Goal: Task Accomplishment & Management: Complete application form

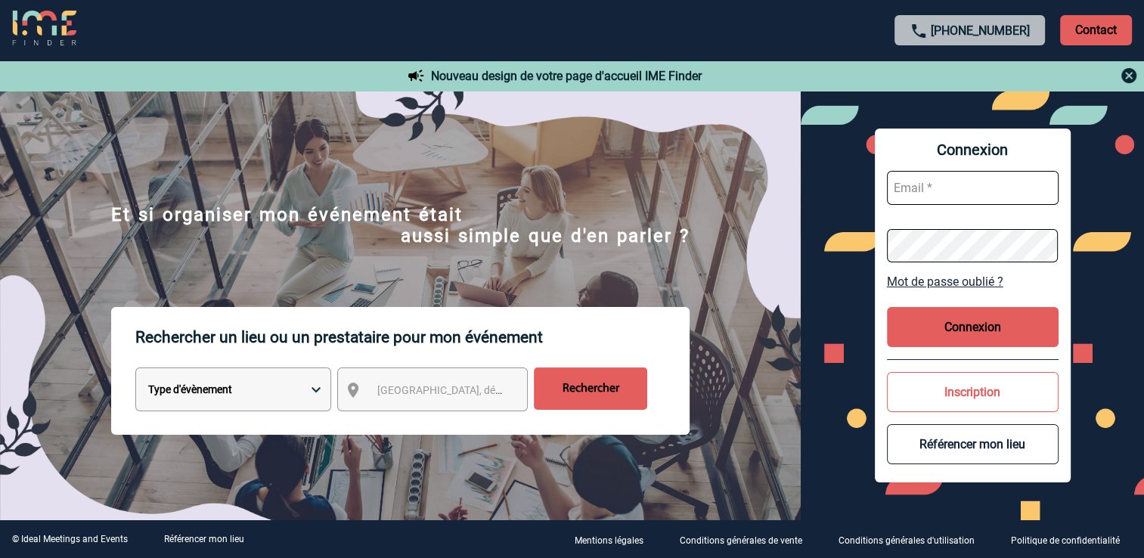
type input "mgerard@ime-groupe.com"
click at [1043, 334] on button "Connexion" at bounding box center [973, 327] width 172 height 40
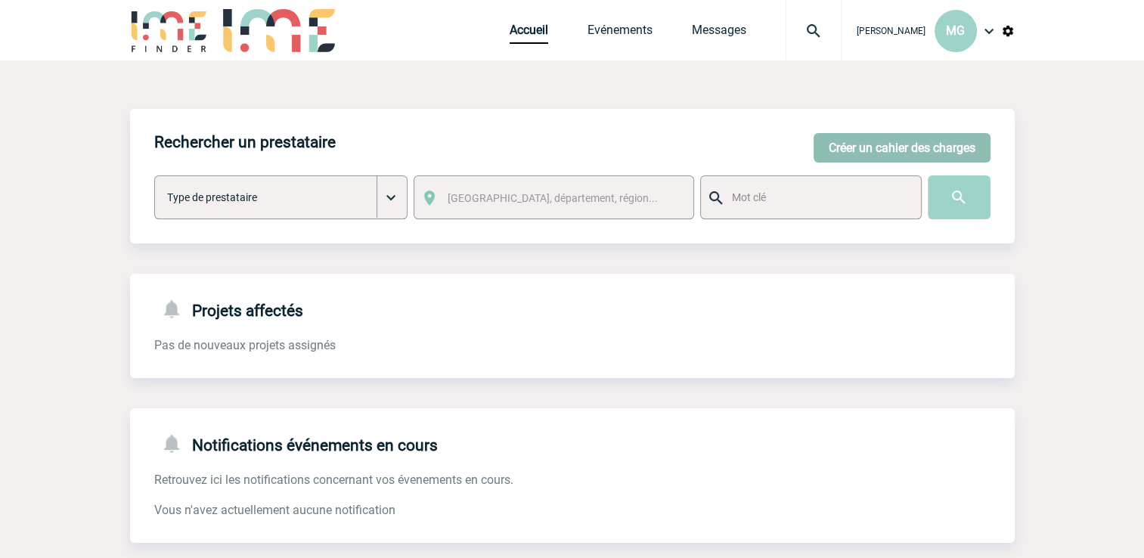
click at [876, 150] on button "Créer un cahier des charges" at bounding box center [902, 147] width 177 height 29
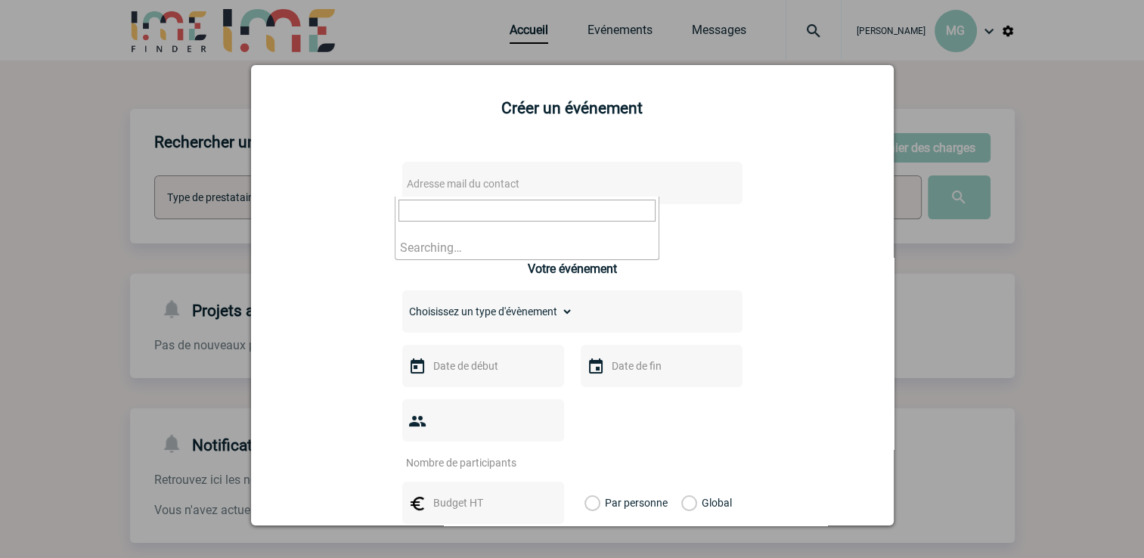
click at [517, 174] on span "Adresse mail du contact" at bounding box center [533, 183] width 265 height 21
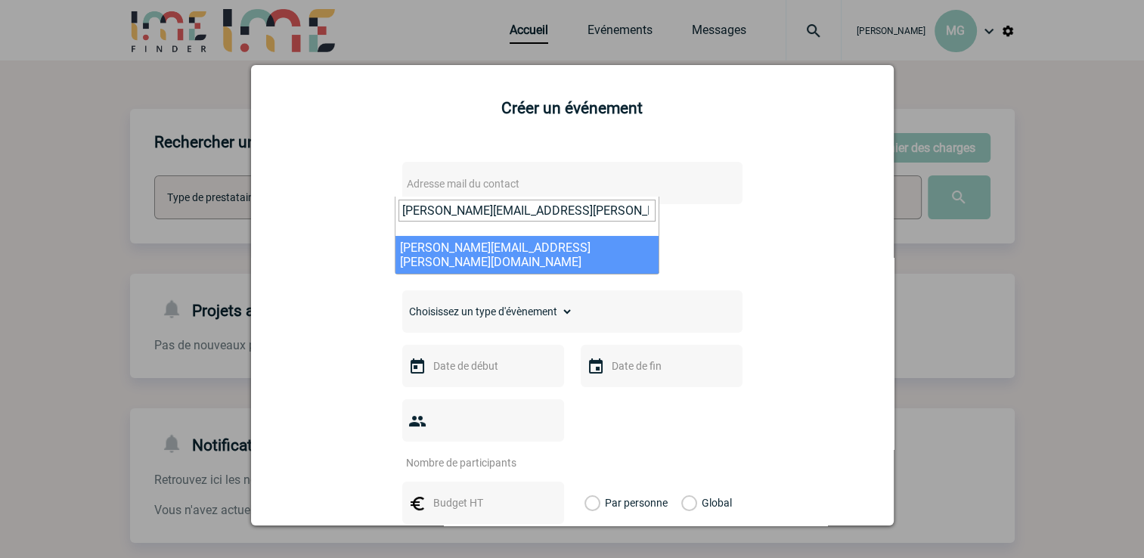
type input "christina.tsiolis@rte-france.com"
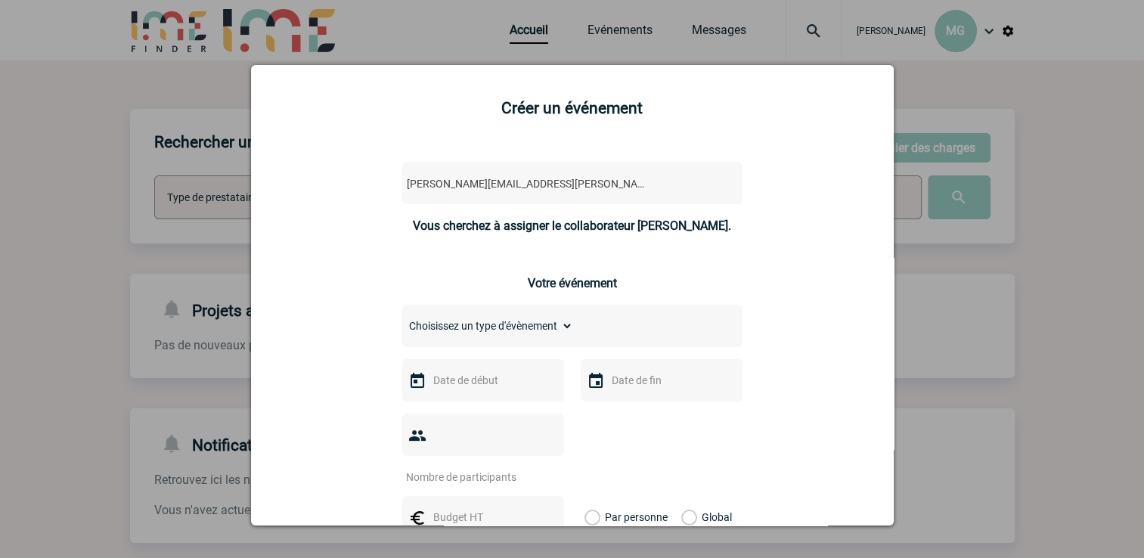
select select "128371"
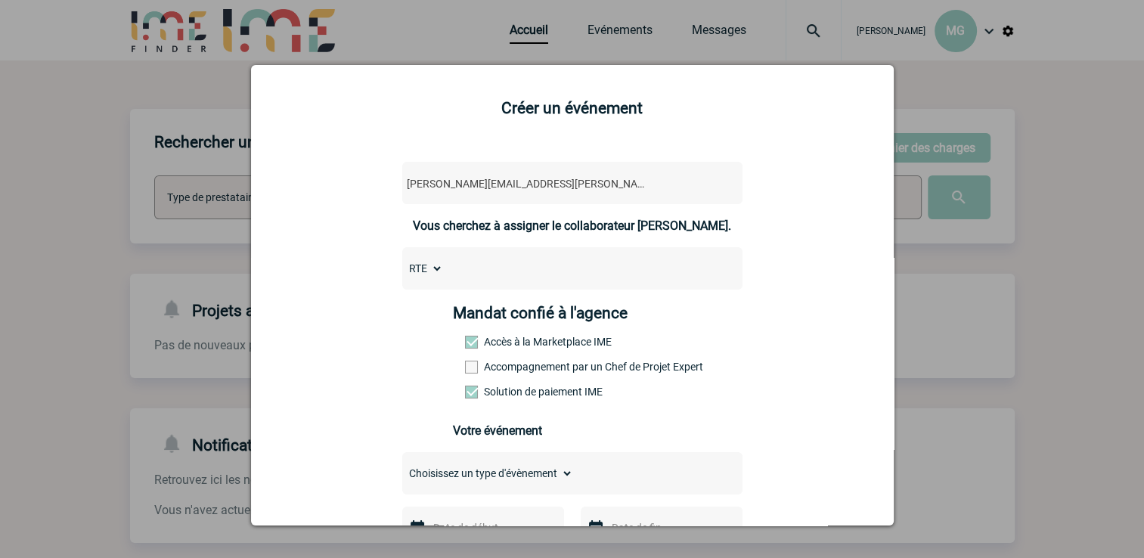
click at [517, 274] on div "RTE" at bounding box center [572, 268] width 340 height 42
click at [429, 274] on select "RTE" at bounding box center [422, 268] width 41 height 21
click at [434, 272] on select "RTE" at bounding box center [422, 268] width 41 height 21
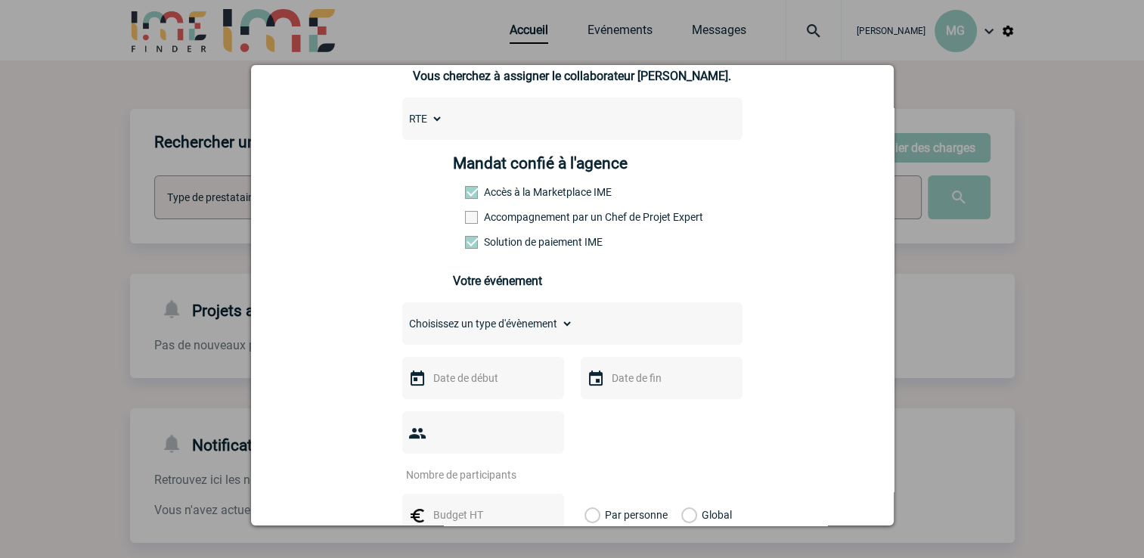
scroll to position [151, 0]
click at [467, 221] on span at bounding box center [471, 215] width 13 height 13
click at [0, 0] on input "Accompagnement par un Chef de Projet Expert" at bounding box center [0, 0] width 0 height 0
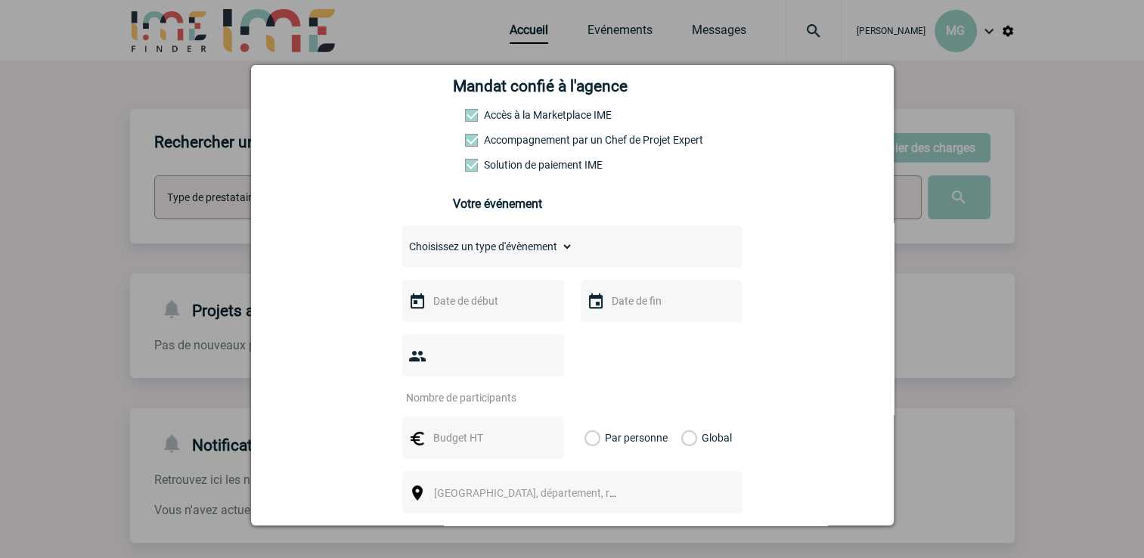
click at [569, 252] on div "Choisissez un type d'évènement Séminaire avec nuitée Séminaire sans nuitée Repa…" at bounding box center [572, 246] width 340 height 42
drag, startPoint x: 546, startPoint y: 260, endPoint x: 537, endPoint y: 250, distance: 13.9
click at [538, 253] on select "Choisissez un type d'évènement Séminaire avec nuitée Séminaire sans nuitée Repa…" at bounding box center [487, 246] width 171 height 21
select select "2"
click at [402, 240] on select "Choisissez un type d'évènement Séminaire avec nuitée Séminaire sans nuitée Repa…" at bounding box center [487, 246] width 171 height 21
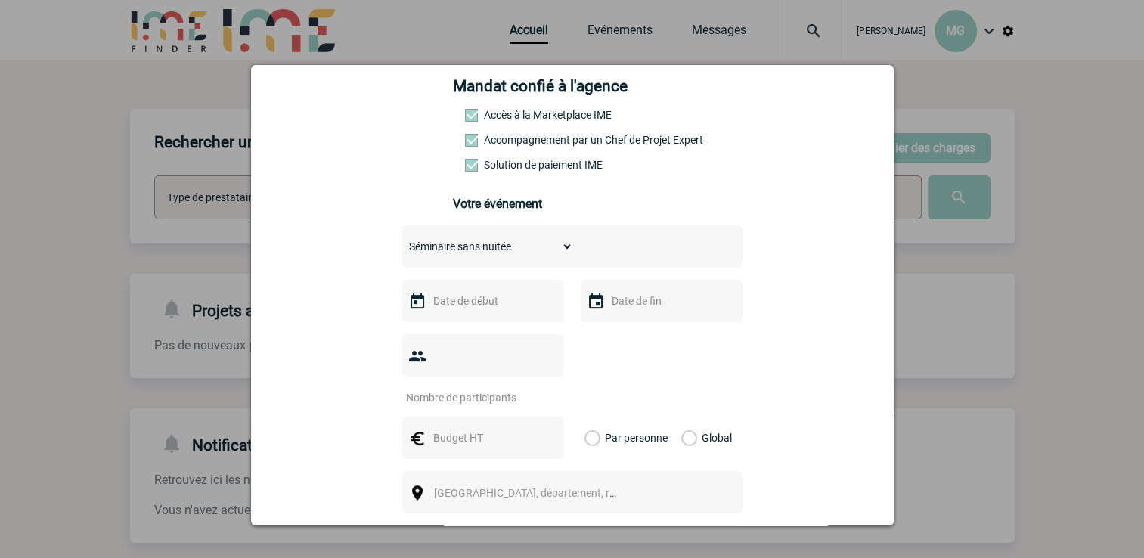
click at [485, 309] on input "text" at bounding box center [481, 301] width 104 height 20
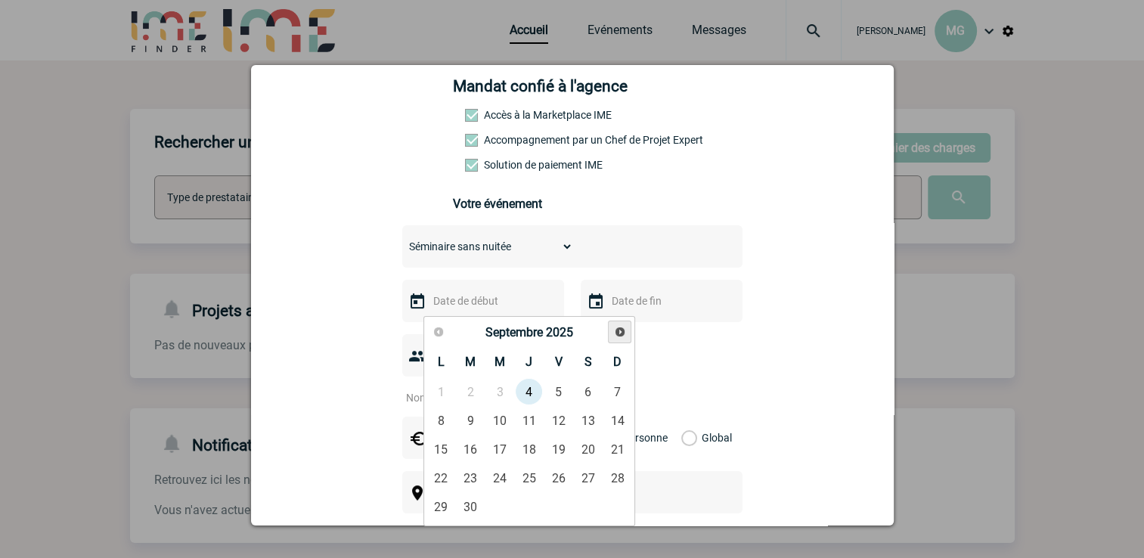
click at [616, 336] on span "Suivant" at bounding box center [620, 332] width 12 height 12
click at [616, 337] on link "Suivant" at bounding box center [619, 332] width 23 height 23
click at [616, 338] on link "Suivant" at bounding box center [619, 332] width 23 height 23
click at [469, 423] on link "9" at bounding box center [471, 420] width 28 height 27
type input "09-12-2025"
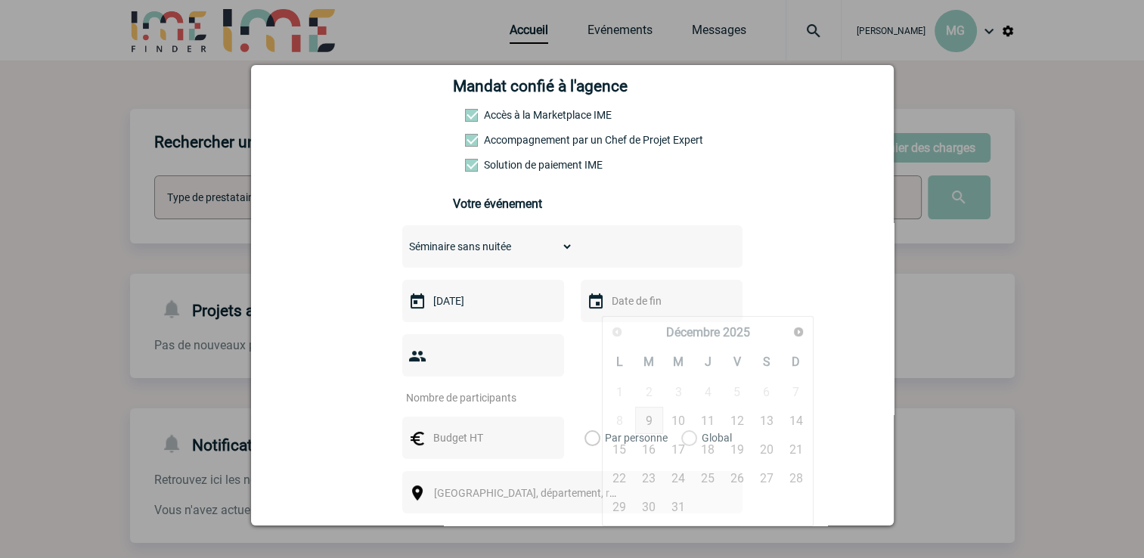
drag, startPoint x: 634, startPoint y: 310, endPoint x: 675, endPoint y: 312, distance: 40.9
click at [635, 310] on input "text" at bounding box center [660, 301] width 104 height 20
click at [653, 420] on link "9" at bounding box center [649, 420] width 28 height 27
type input "09-12-2025"
click at [510, 388] on input "number" at bounding box center [473, 398] width 142 height 20
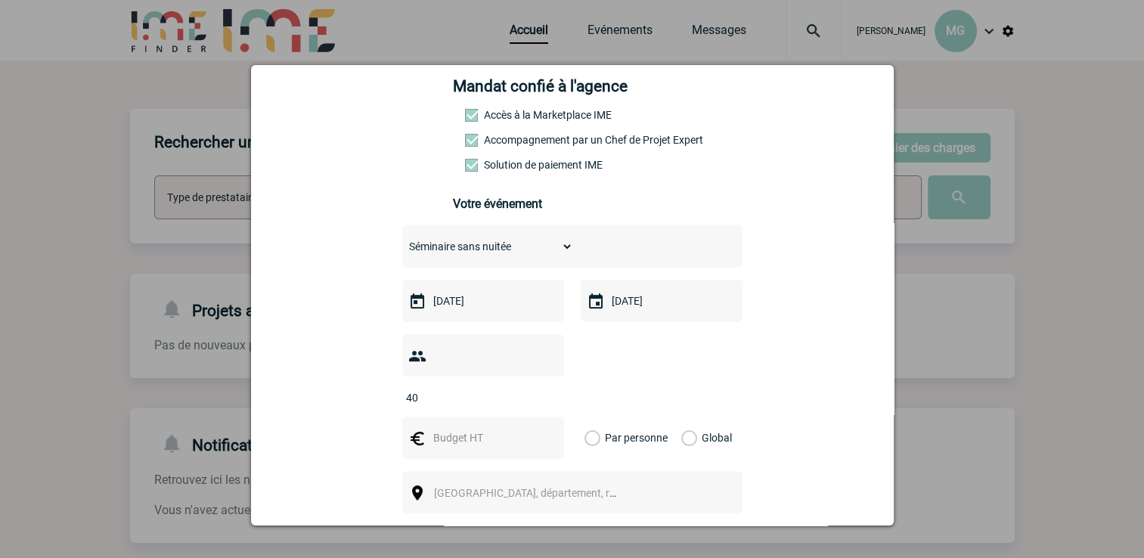
type input "40"
click at [476, 428] on input "text" at bounding box center [481, 438] width 104 height 20
type input "3000"
click at [691, 418] on label "Global" at bounding box center [686, 438] width 10 height 42
click at [0, 0] on input "Global" at bounding box center [0, 0] width 0 height 0
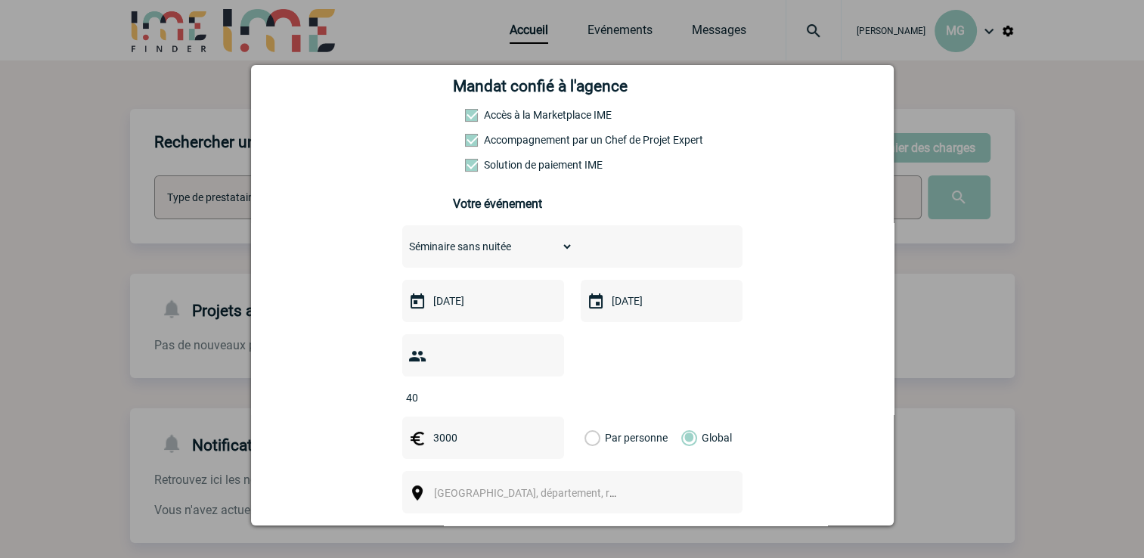
click at [472, 487] on span "Ville, département, région..." at bounding box center [539, 493] width 210 height 12
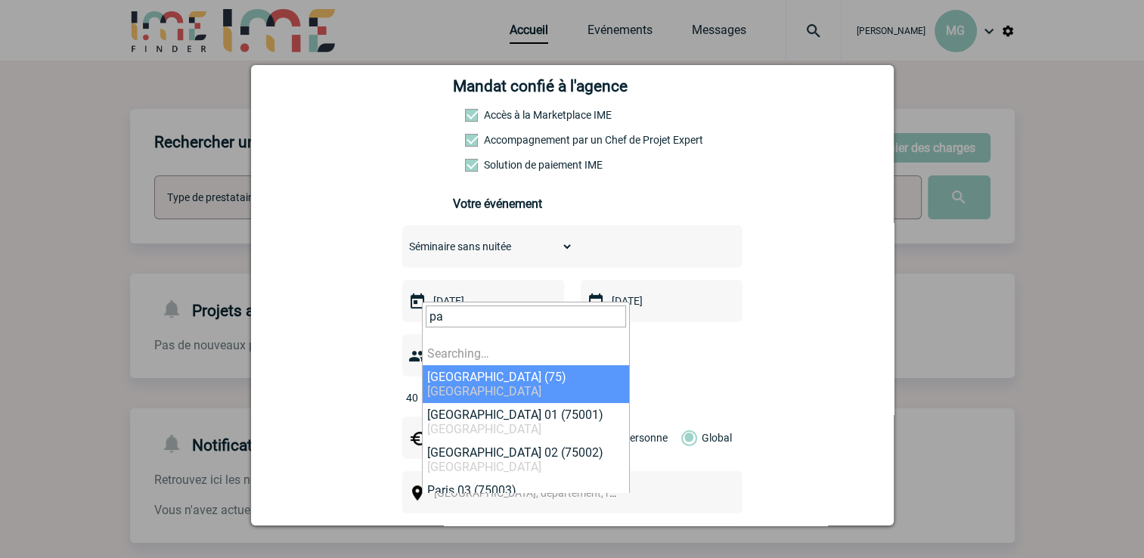
type input "p"
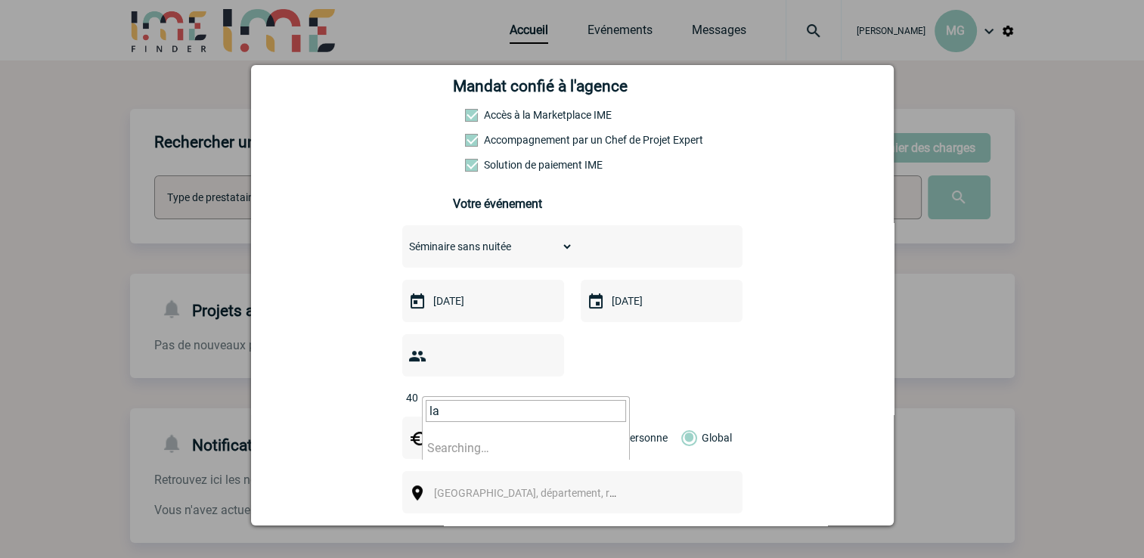
type input "l"
type input "paris"
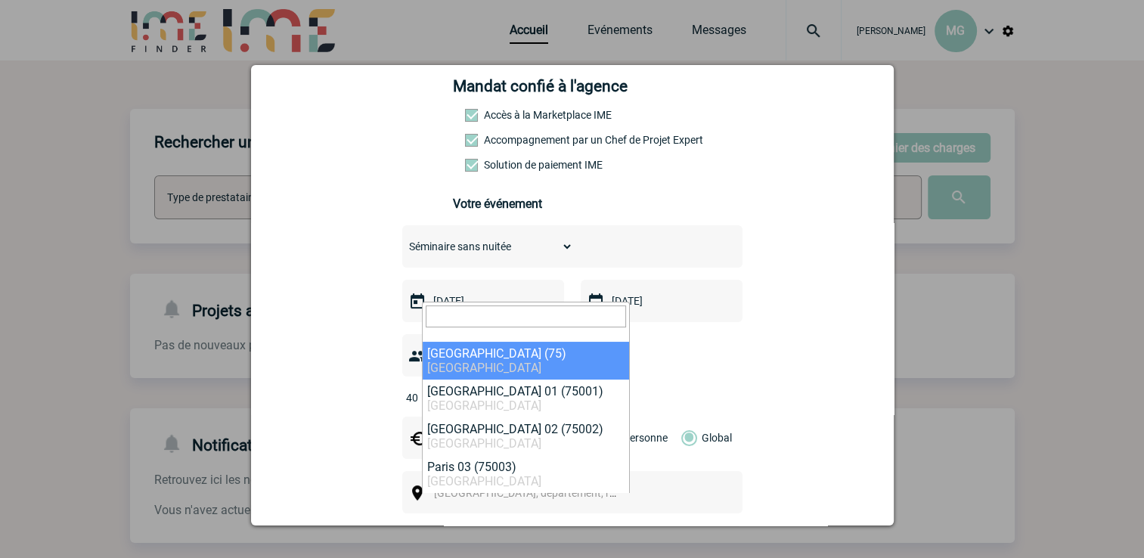
select select "3"
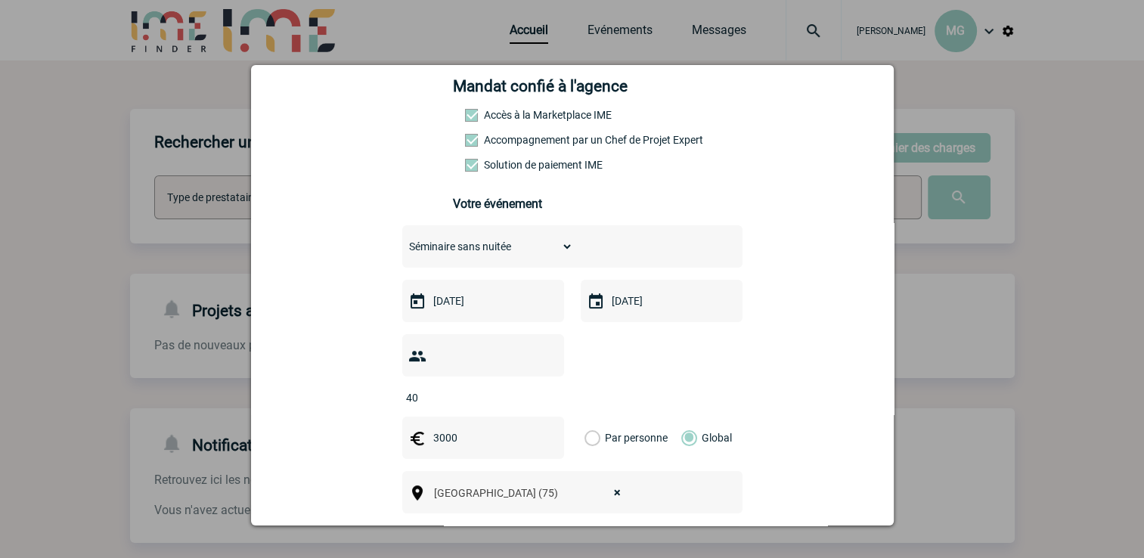
click at [469, 482] on span "× Paris (75)" at bounding box center [532, 492] width 208 height 21
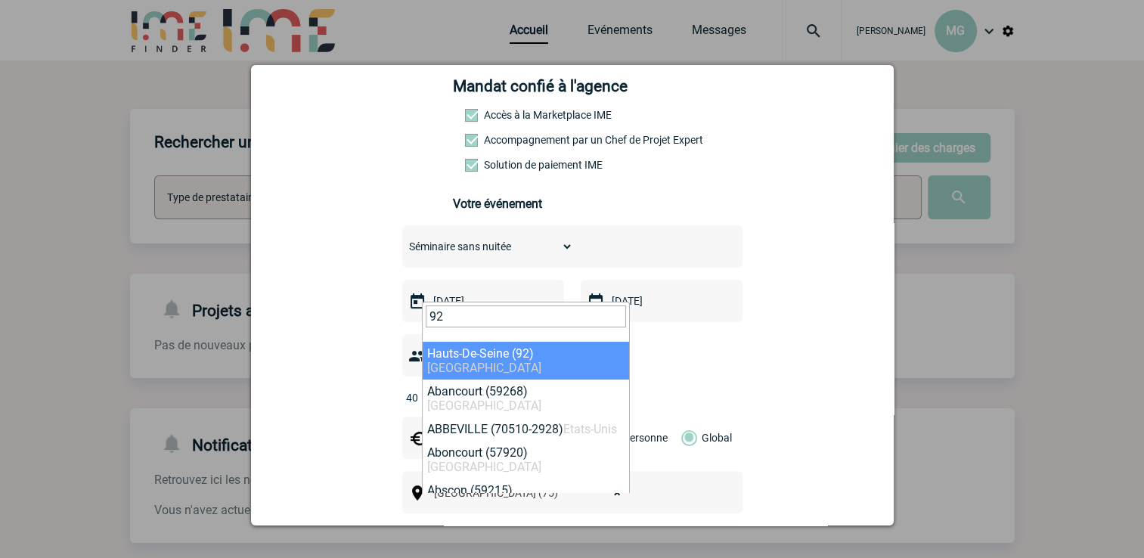
type input "92"
select select "25"
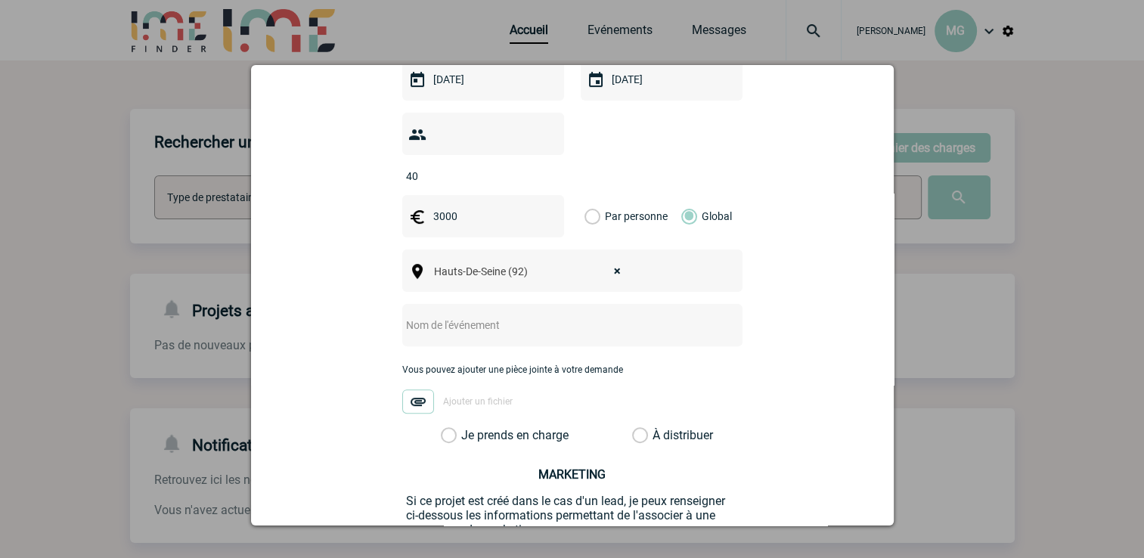
scroll to position [529, 0]
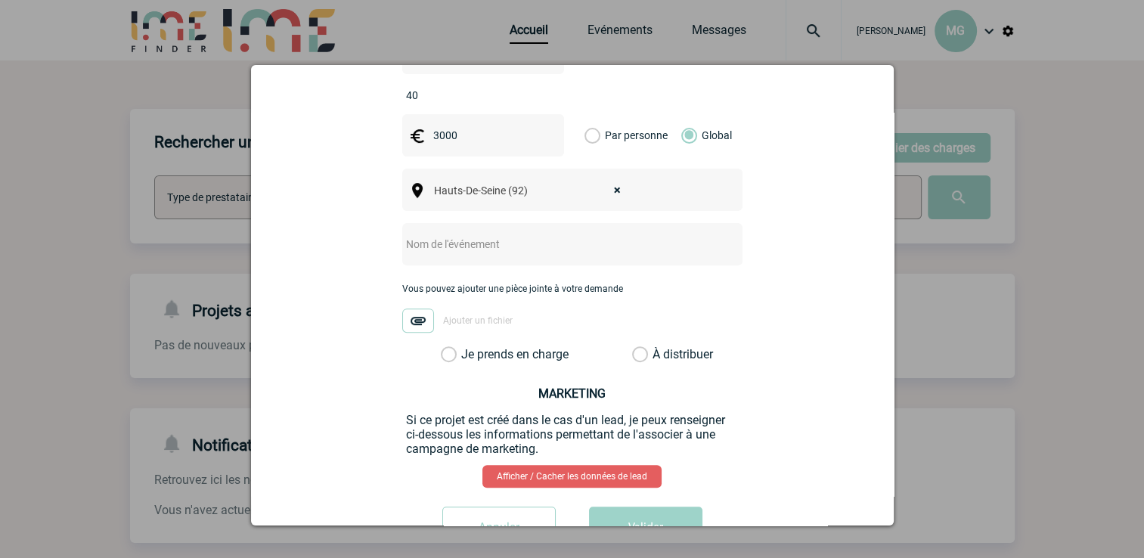
click at [493, 234] on input "text" at bounding box center [552, 244] width 300 height 20
paste input "Séminaire Feuille de Route GPEC régionale"
type input "Séminaire Feuille de Route GPEC régionale"
click at [457, 347] on label "Je prends en charge" at bounding box center [454, 354] width 26 height 15
click at [0, 0] on input "Je prends en charge" at bounding box center [0, 0] width 0 height 0
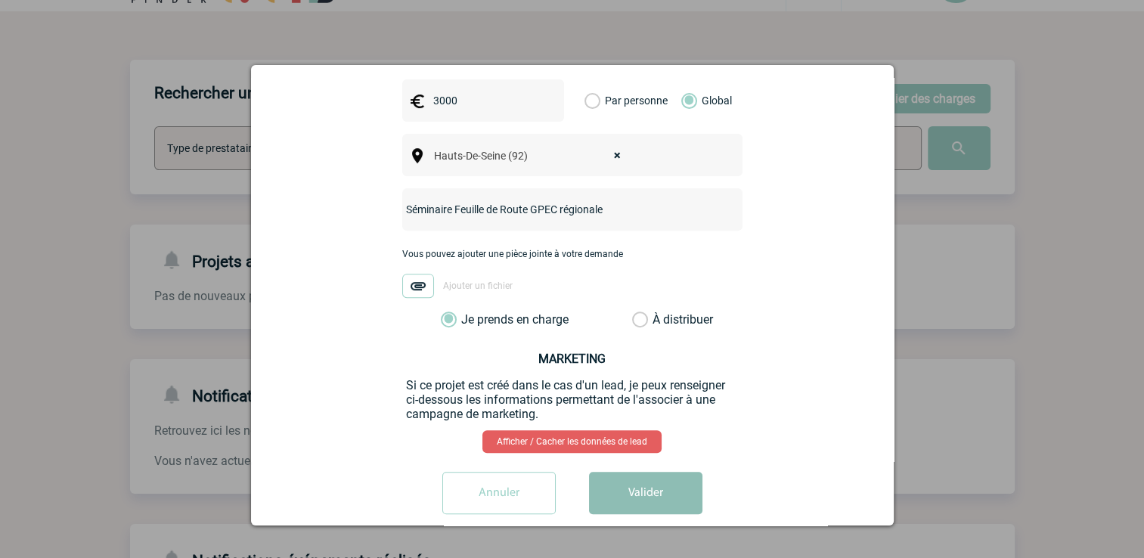
scroll to position [76, 0]
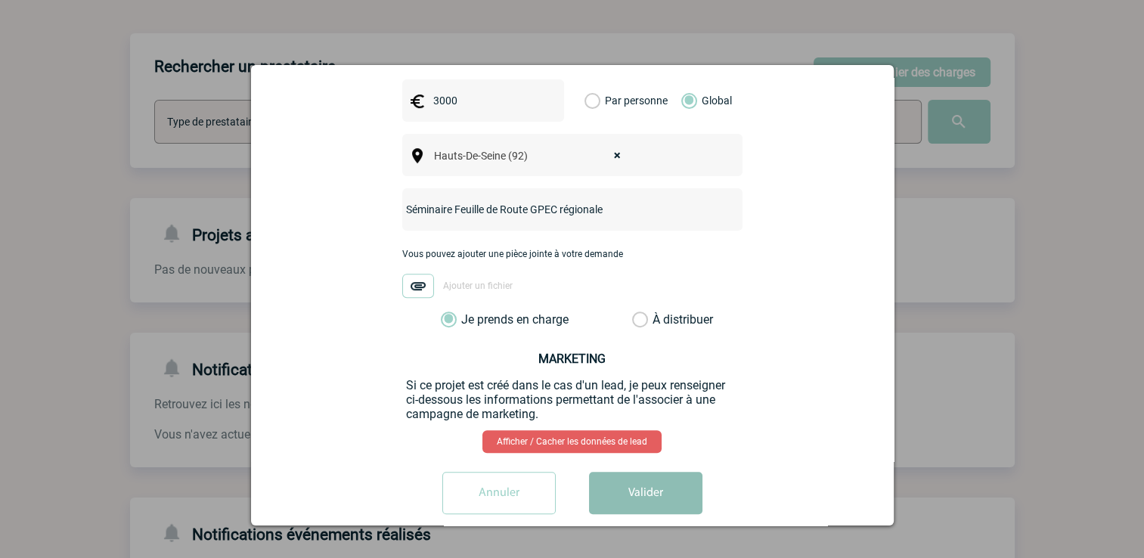
click at [603, 478] on button "Valider" at bounding box center [645, 493] width 113 height 42
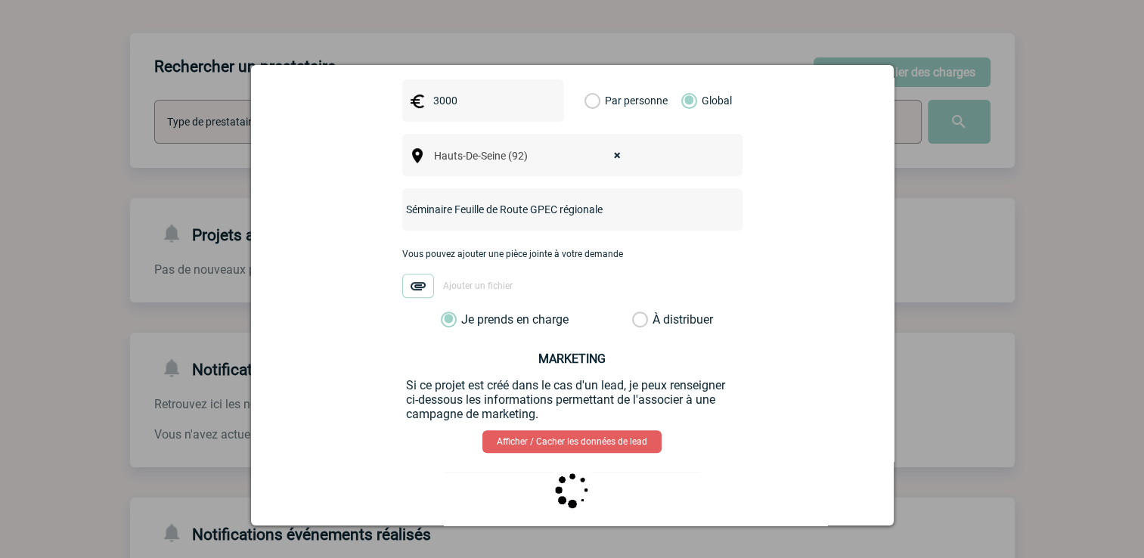
scroll to position [0, 0]
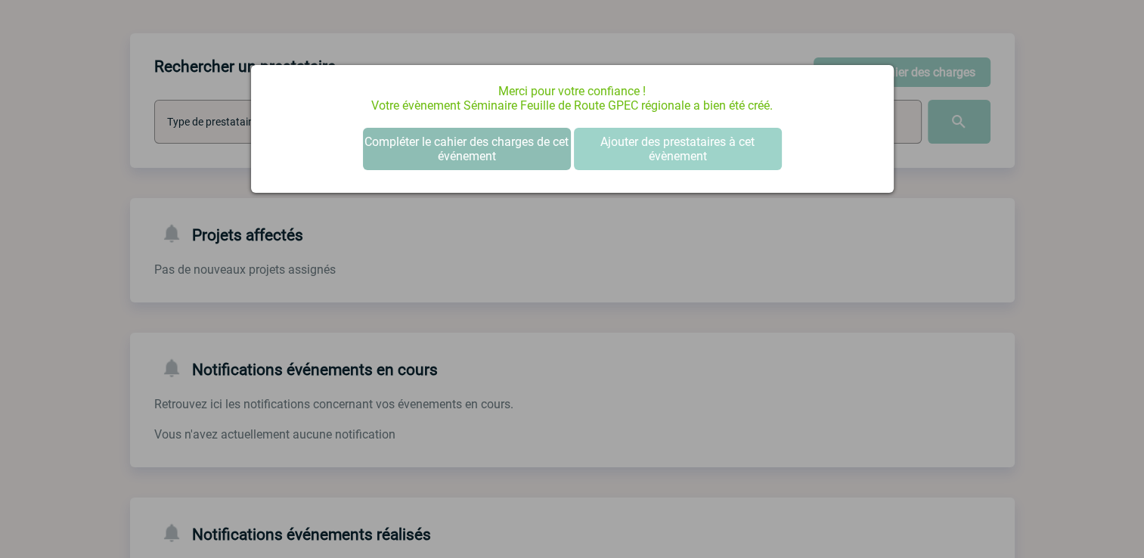
click at [478, 161] on button "Compléter le cahier des charges de cet événement" at bounding box center [467, 149] width 208 height 42
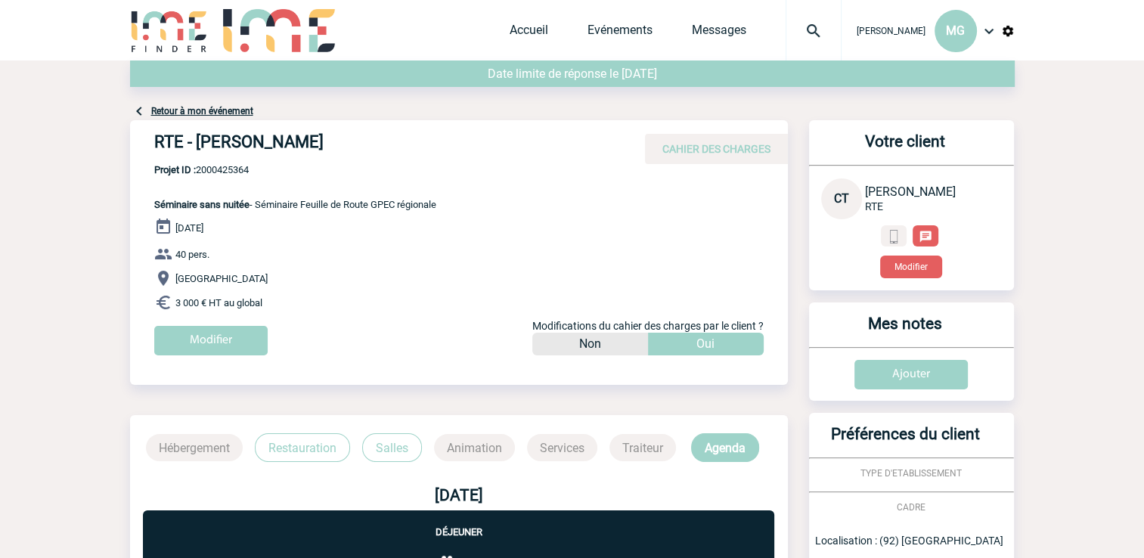
drag, startPoint x: 152, startPoint y: 141, endPoint x: 328, endPoint y: 139, distance: 176.2
click at [328, 139] on div "RTE - [PERSON_NAME] CAHIER DES CHARGES" at bounding box center [459, 142] width 658 height 44
copy h4 "RTE - [PERSON_NAME]"
drag, startPoint x: 264, startPoint y: 174, endPoint x: 198, endPoint y: 175, distance: 65.8
click at [198, 175] on span "Projet ID : 2000425364" at bounding box center [295, 169] width 282 height 11
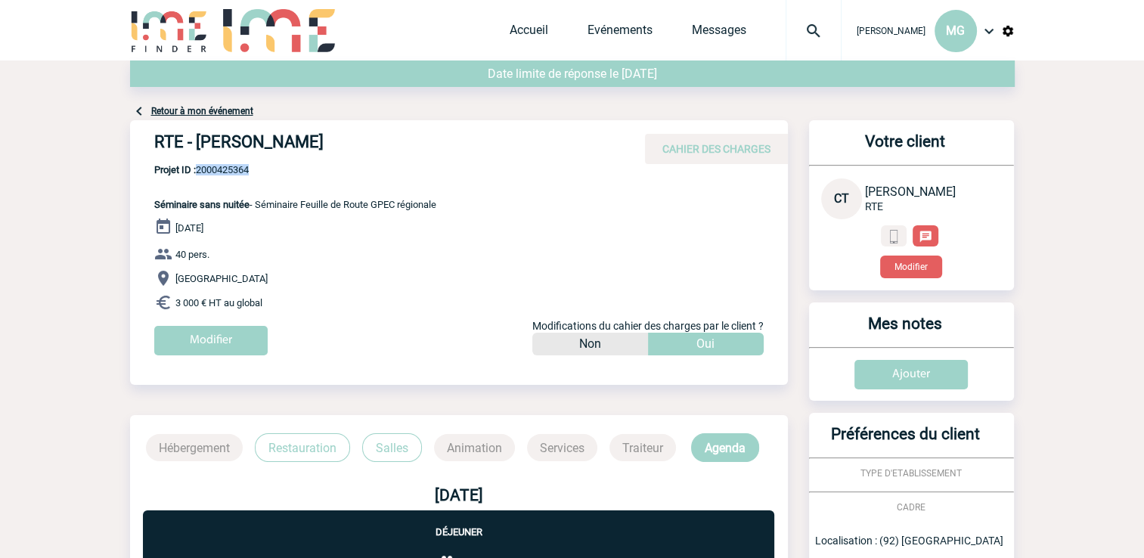
copy span "2000425364"
drag, startPoint x: 268, startPoint y: 139, endPoint x: 327, endPoint y: 147, distance: 59.6
click at [327, 147] on h4 "RTE - [PERSON_NAME]" at bounding box center [381, 145] width 454 height 26
copy h4 "[PERSON_NAME]"
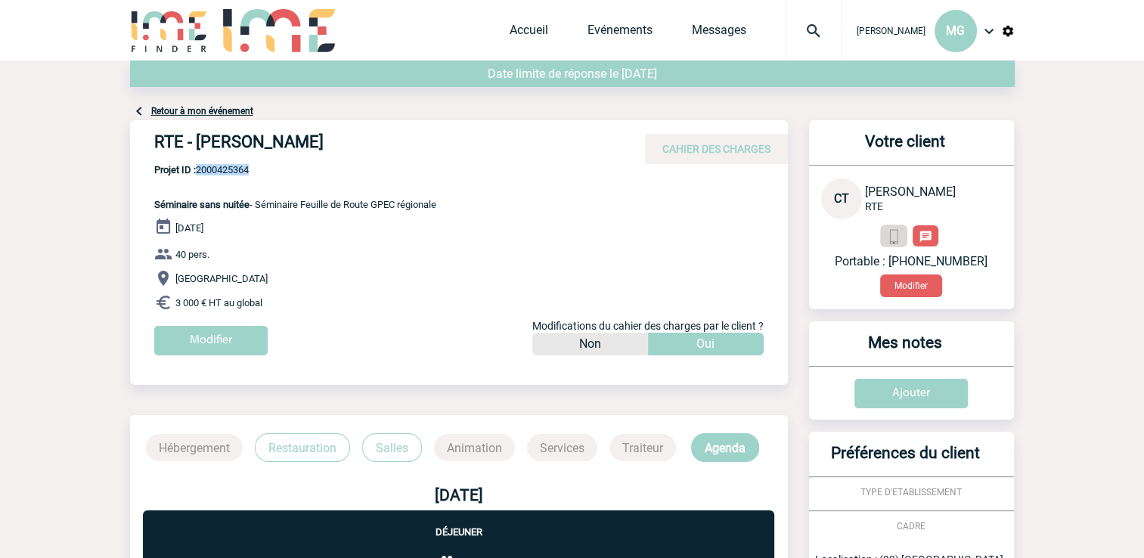
click at [888, 237] on img at bounding box center [894, 237] width 14 height 14
